Goal: Transaction & Acquisition: Book appointment/travel/reservation

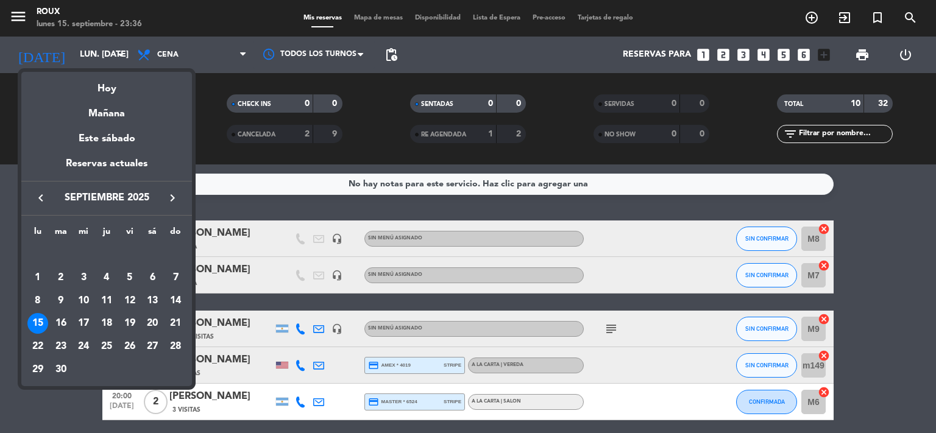
click at [112, 51] on div at bounding box center [468, 216] width 936 height 433
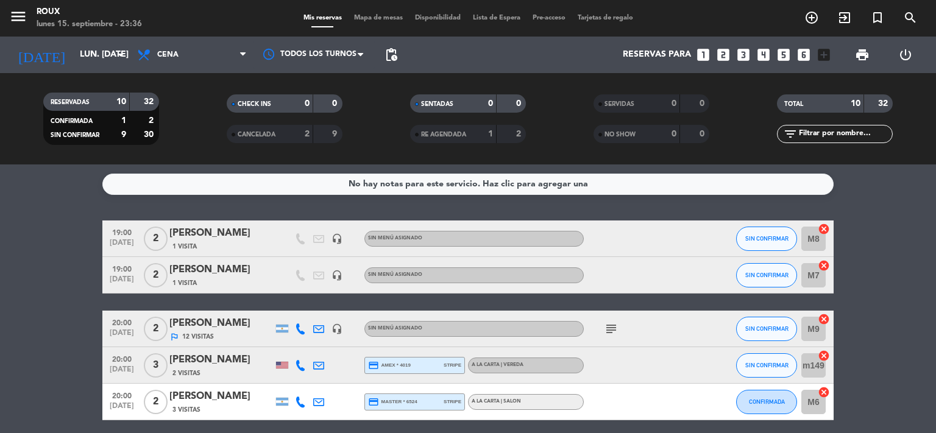
click at [112, 51] on input "lun. [DATE]" at bounding box center [132, 55] width 116 height 22
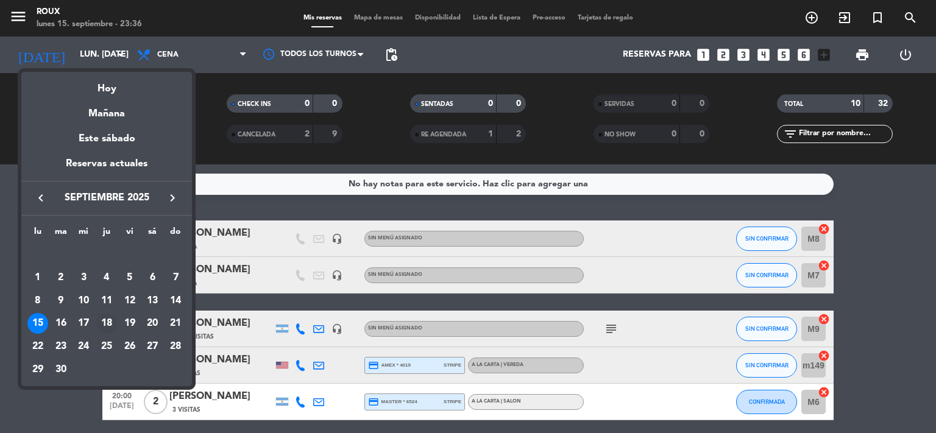
click at [105, 321] on div "18" at bounding box center [106, 323] width 21 height 21
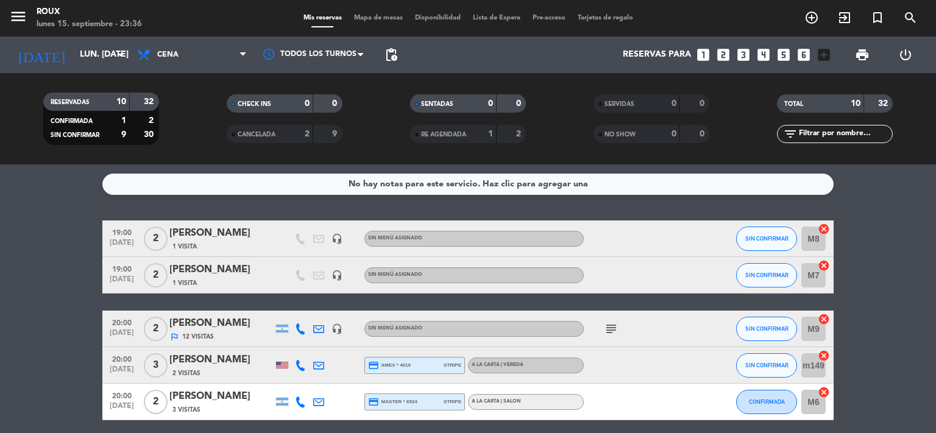
type input "[DEMOGRAPHIC_DATA] [DATE]"
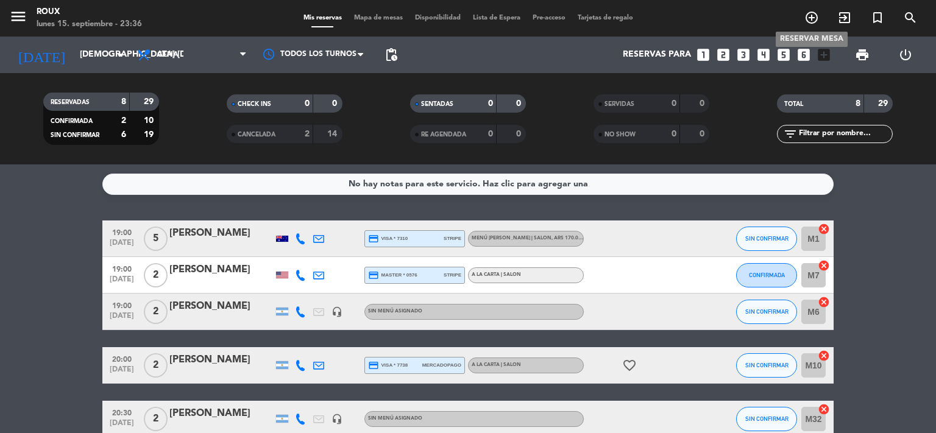
click at [811, 14] on icon "add_circle_outline" at bounding box center [811, 17] width 15 height 15
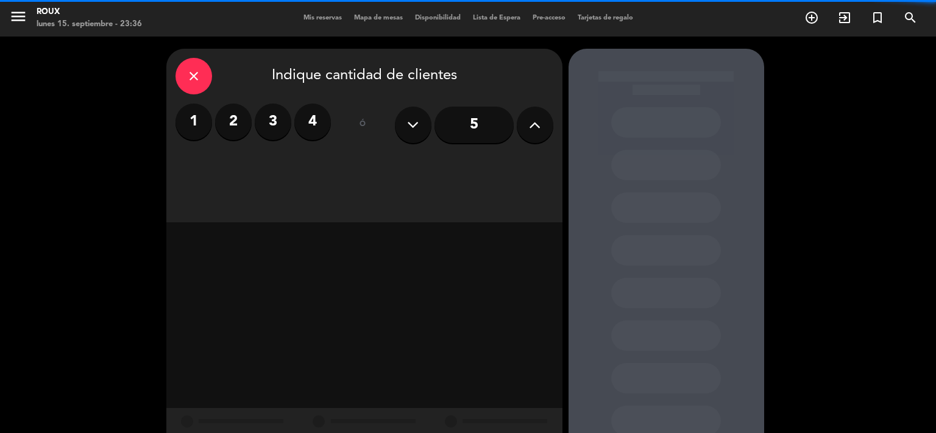
click at [312, 120] on label "4" at bounding box center [312, 122] width 37 height 37
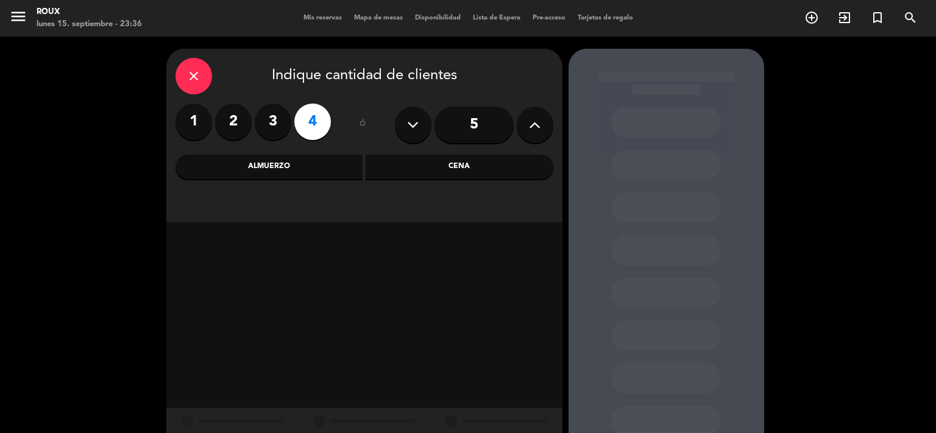
click at [436, 170] on div "Cena" at bounding box center [460, 167] width 188 height 24
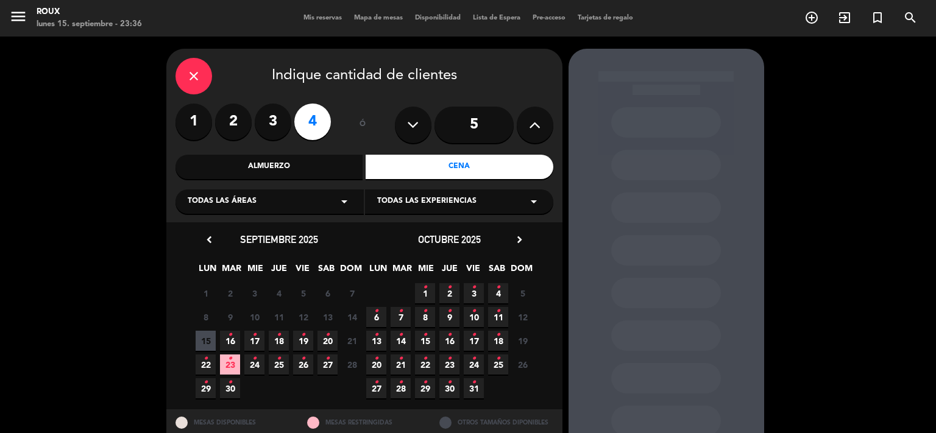
click at [276, 347] on span "18 •" at bounding box center [279, 341] width 20 height 20
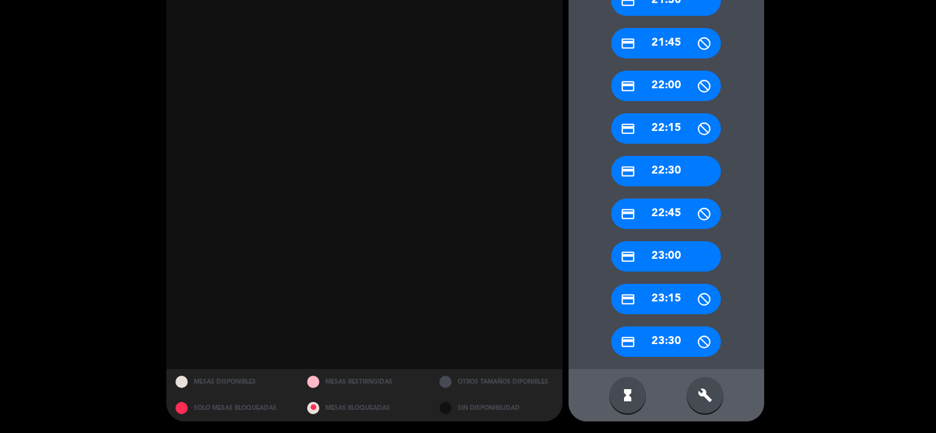
scroll to position [460, 0]
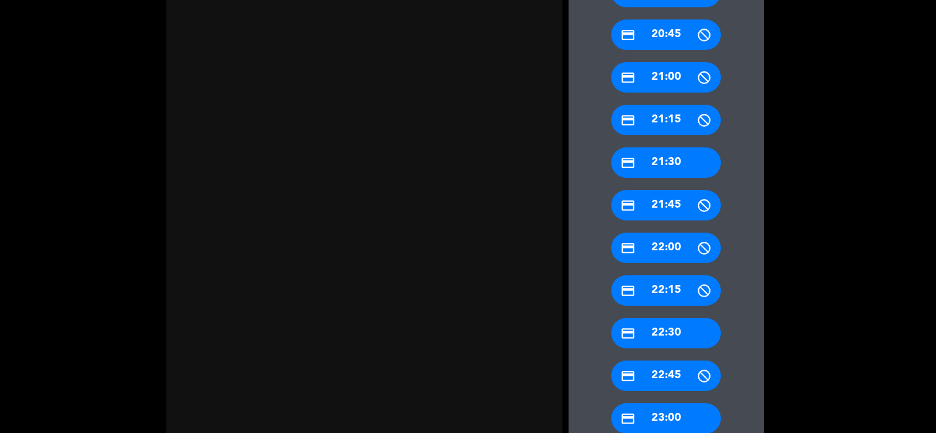
click at [673, 165] on div "credit_card 21:30" at bounding box center [666, 162] width 110 height 30
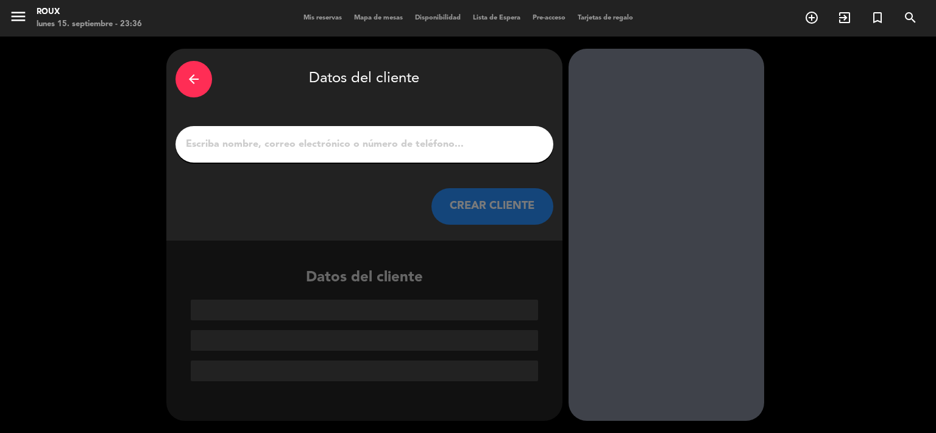
click at [407, 147] on input "1" at bounding box center [364, 144] width 359 height 17
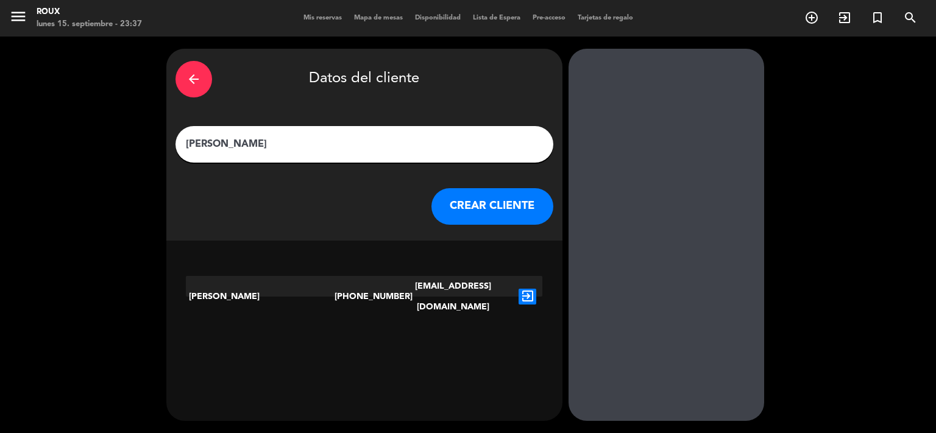
type input "[PERSON_NAME]"
click at [520, 289] on icon "exit_to_app" at bounding box center [527, 297] width 18 height 16
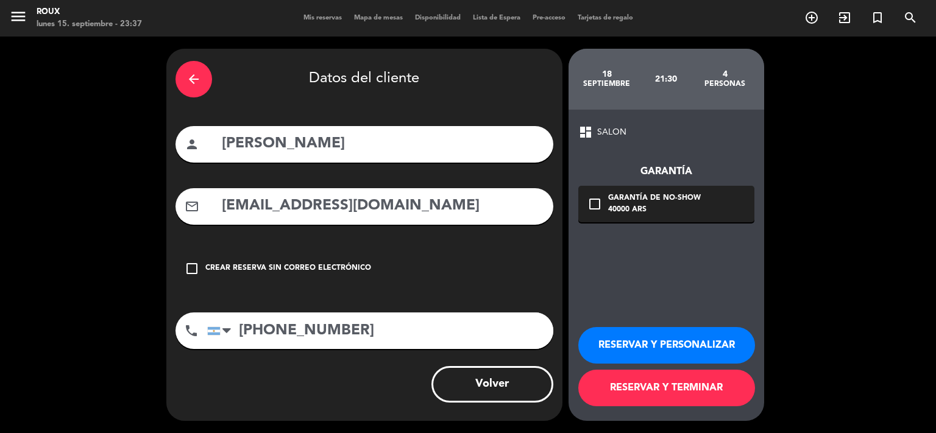
click at [695, 381] on button "RESERVAR Y TERMINAR" at bounding box center [666, 388] width 177 height 37
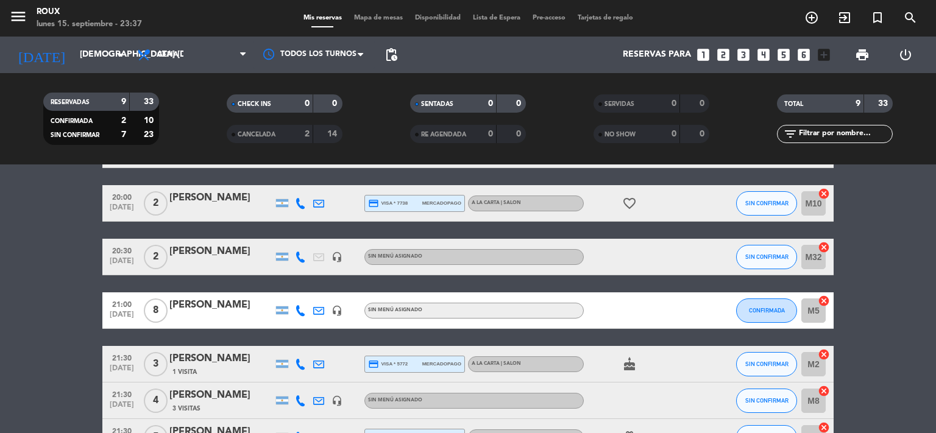
scroll to position [245, 0]
